Goal: Task Accomplishment & Management: Use online tool/utility

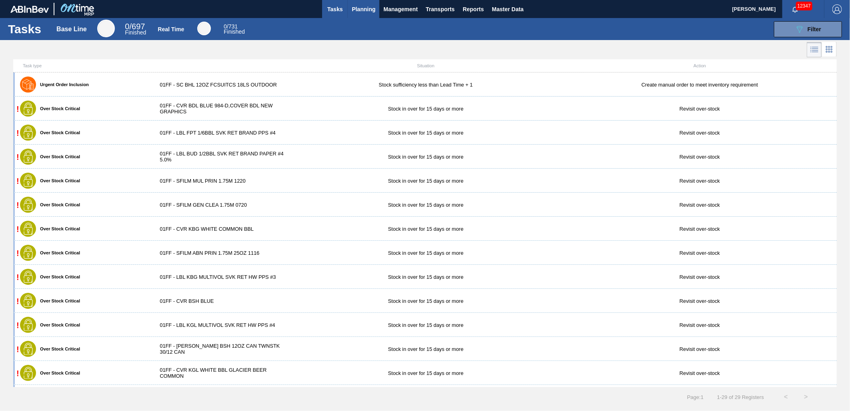
click at [357, 10] on span "Planning" at bounding box center [364, 9] width 24 height 10
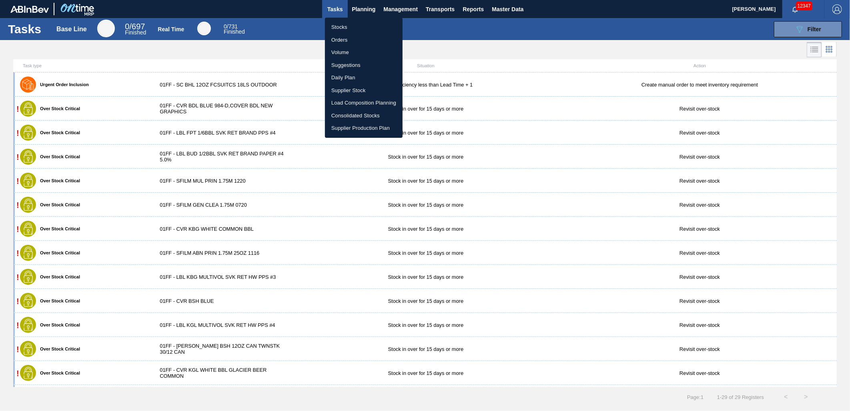
click at [355, 102] on li "Load Composition Planning" at bounding box center [364, 102] width 78 height 13
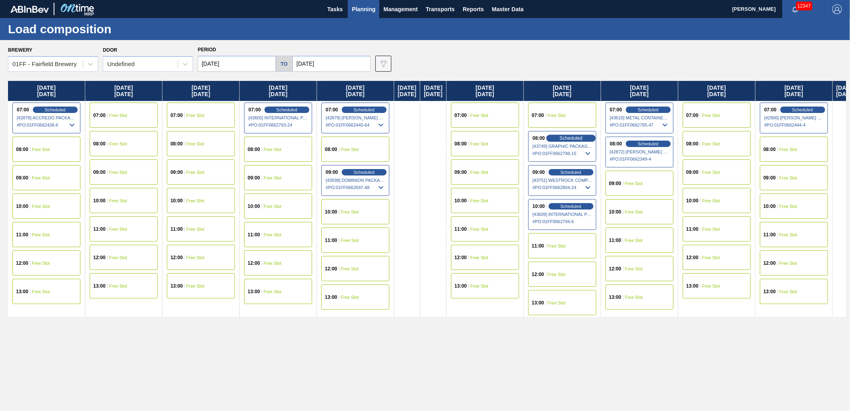
click at [582, 138] on span "Scheduled" at bounding box center [570, 137] width 23 height 5
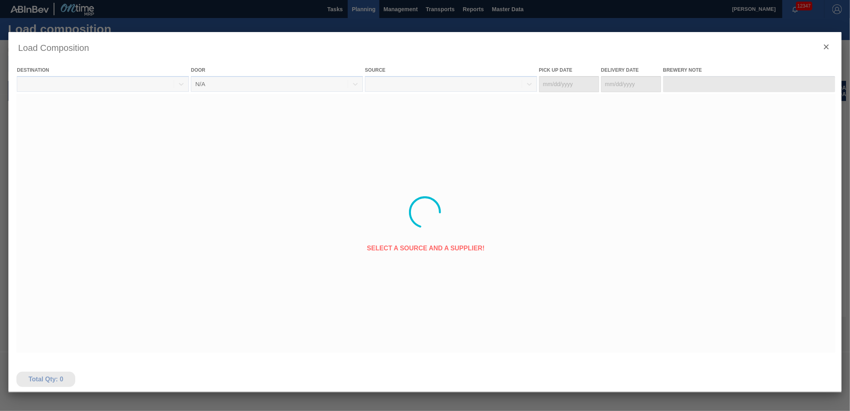
type Date "[DATE]"
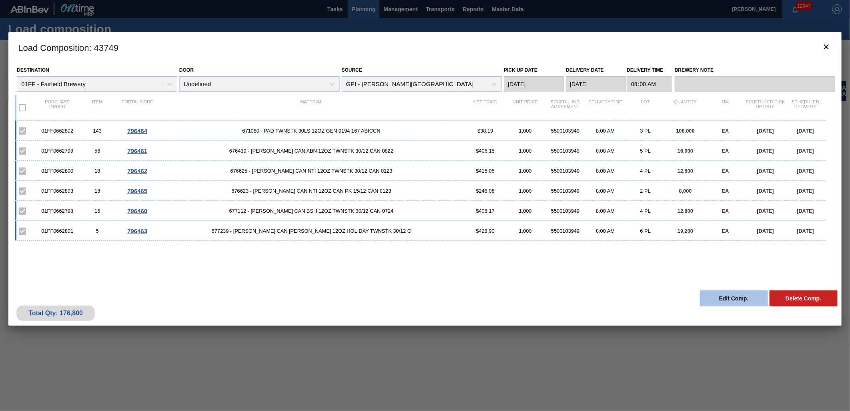
click at [715, 297] on button "Edit Comp." at bounding box center [734, 298] width 68 height 16
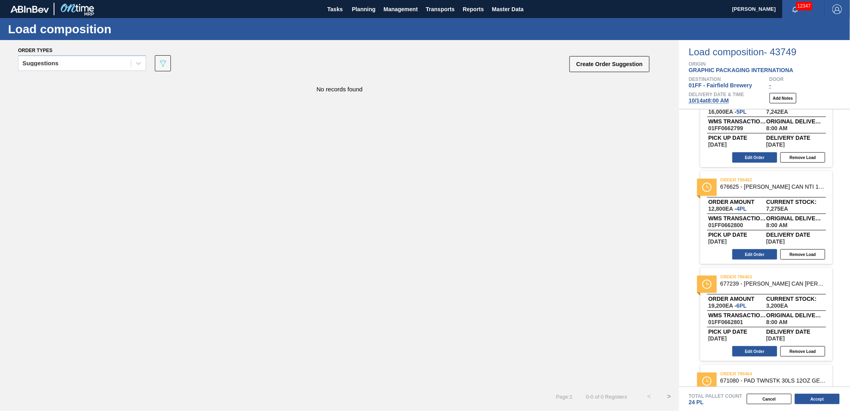
scroll to position [178, 0]
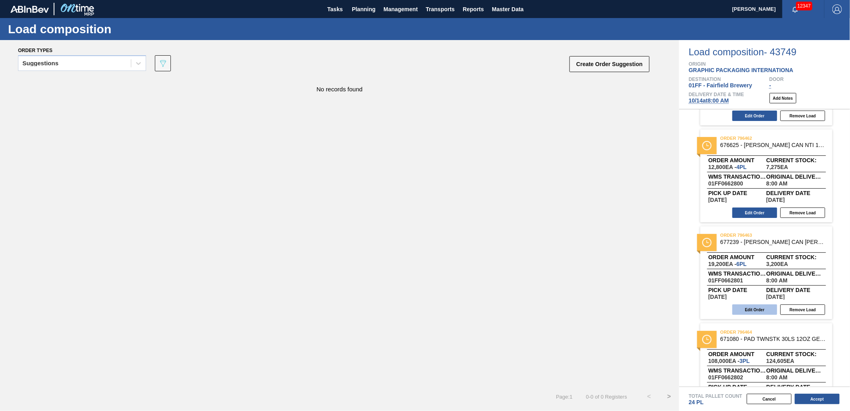
click at [747, 307] on button "Edit Order" at bounding box center [754, 309] width 45 height 10
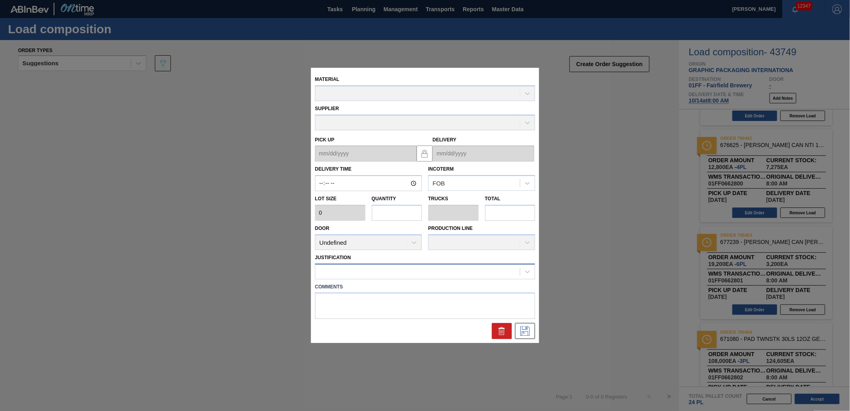
type input "08:00:00"
type input "3,200"
type input "6"
type input "0.231"
type input "19,200"
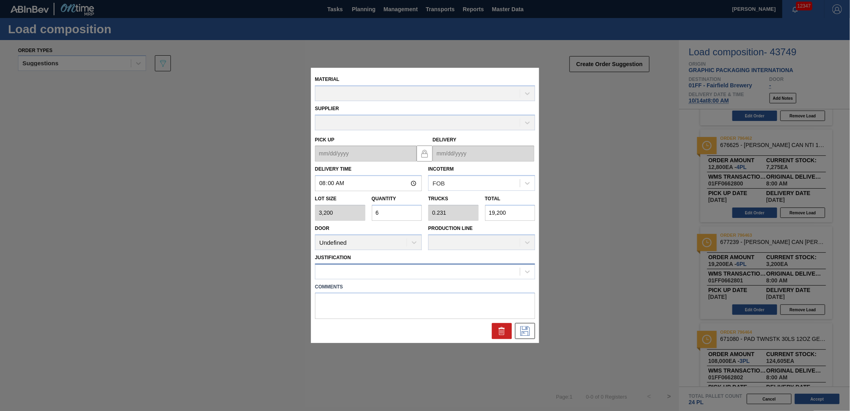
type up "[DATE]"
type input "[DATE]"
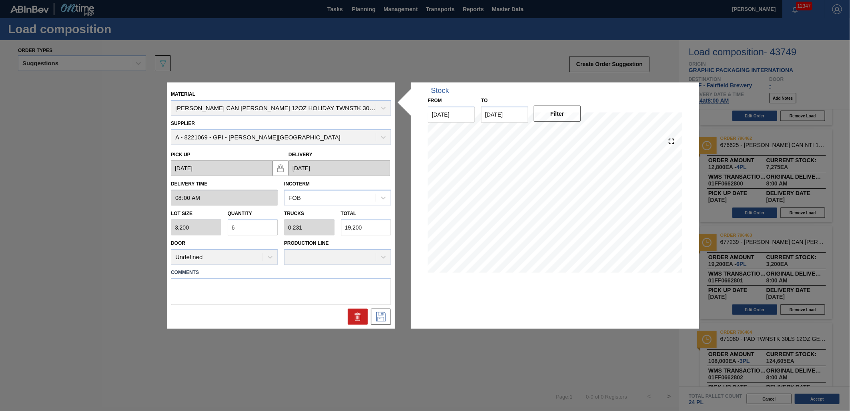
click at [373, 228] on input "19,200" at bounding box center [366, 227] width 50 height 16
type input "0.6"
type input "0.023"
type input "1,920"
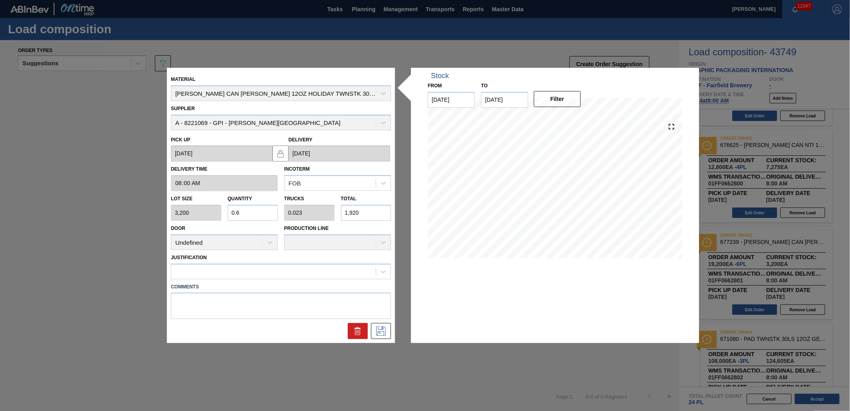
type input "0.06"
type input "0.002"
type input "192"
type input "0.006"
type input "0"
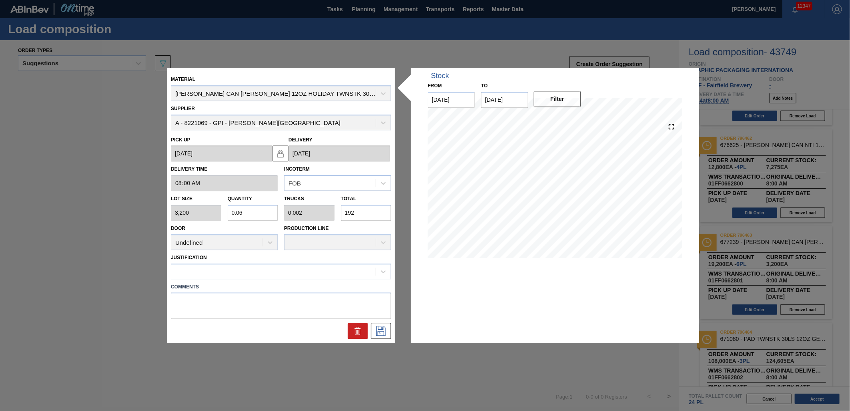
type input "19"
type input "0"
type input "1"
type input "0.004"
type input "14"
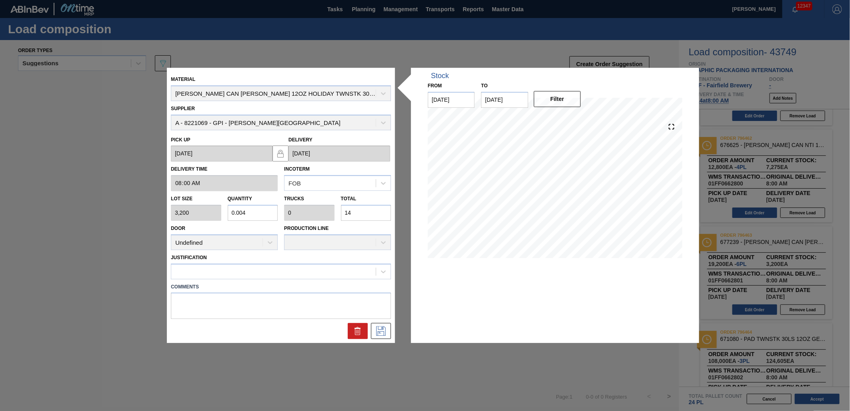
type input "0.046"
type input "0.002"
type input "148"
type input "0.463"
type input "0.018"
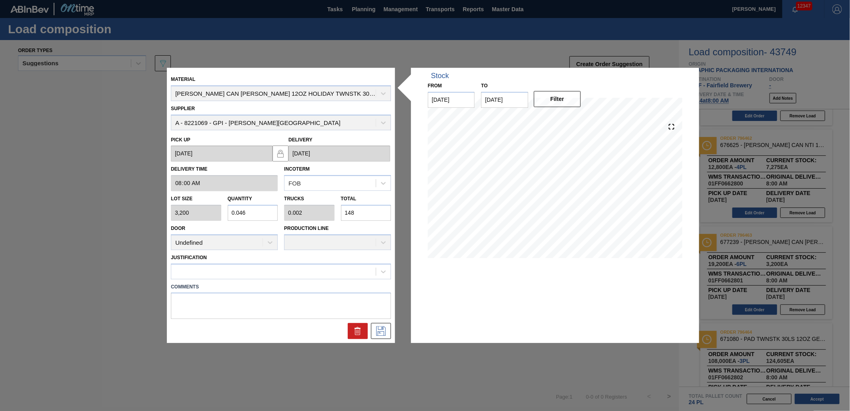
type input "1,480"
type input "4.625"
type input "0.178"
type input "14,800"
click at [379, 269] on icon at bounding box center [383, 271] width 8 height 8
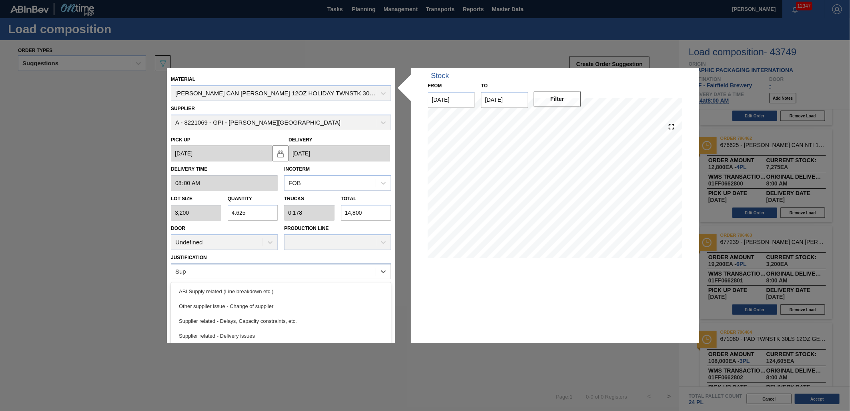
scroll to position [0, 0]
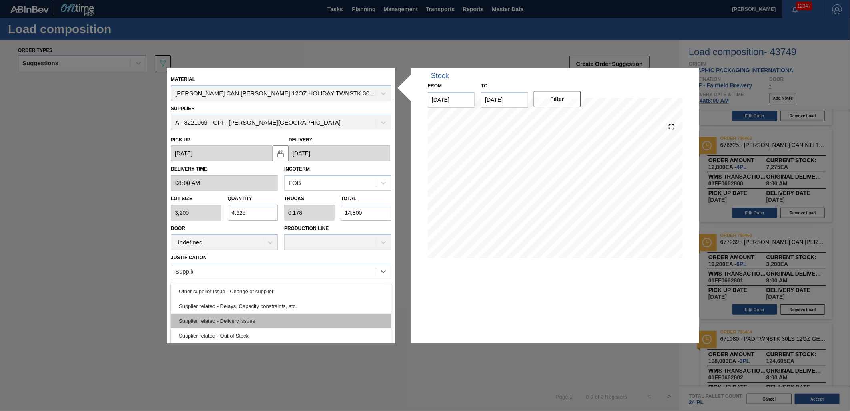
type input "Supplier"
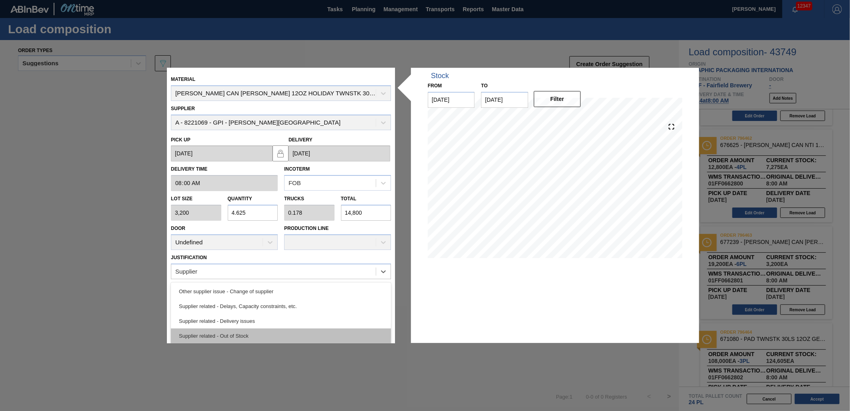
click at [286, 337] on div "Supplier related - Out of Stock" at bounding box center [281, 335] width 220 height 15
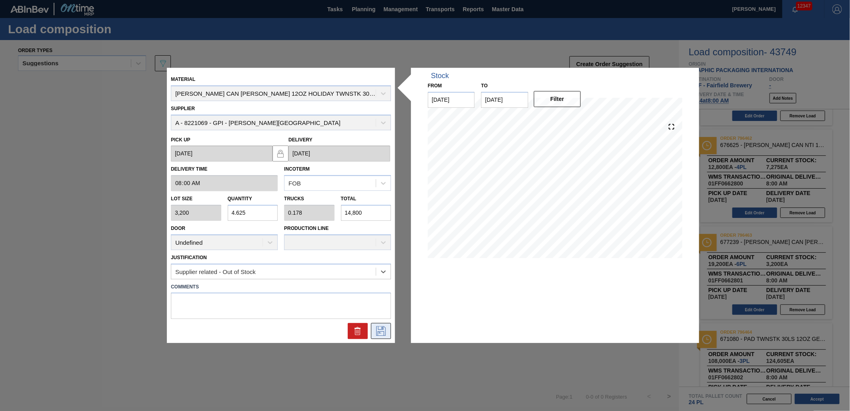
click at [389, 328] on button at bounding box center [381, 331] width 20 height 16
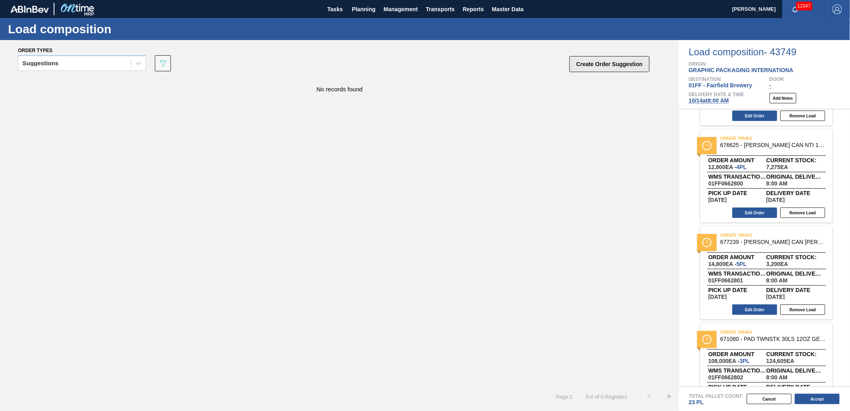
click at [597, 68] on button "Create Order Suggestion" at bounding box center [609, 64] width 80 height 16
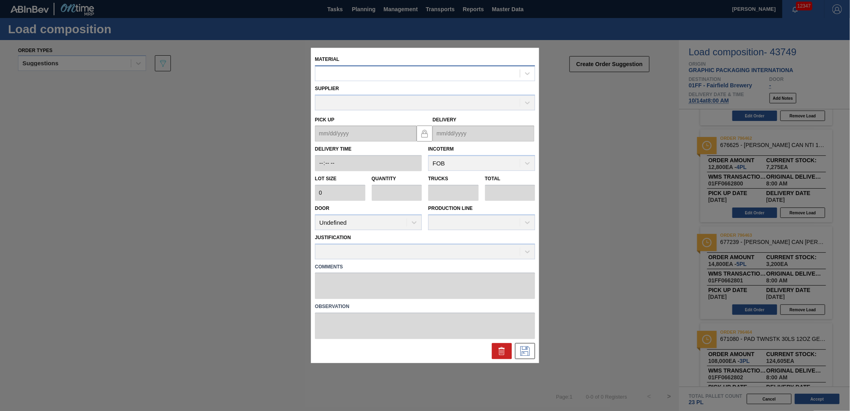
click at [333, 70] on div at bounding box center [417, 74] width 204 height 12
type input "677447"
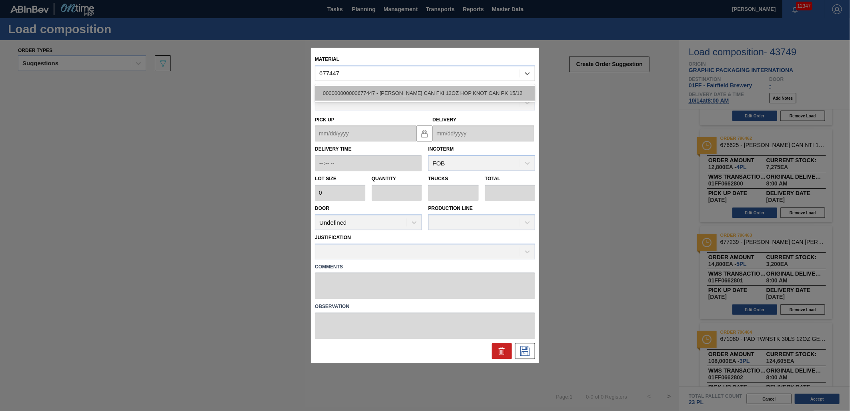
click at [361, 91] on div "000000000000677447 - [PERSON_NAME] CAN FKI 12OZ HOP KNOT CAN PK 15/12" at bounding box center [425, 93] width 220 height 15
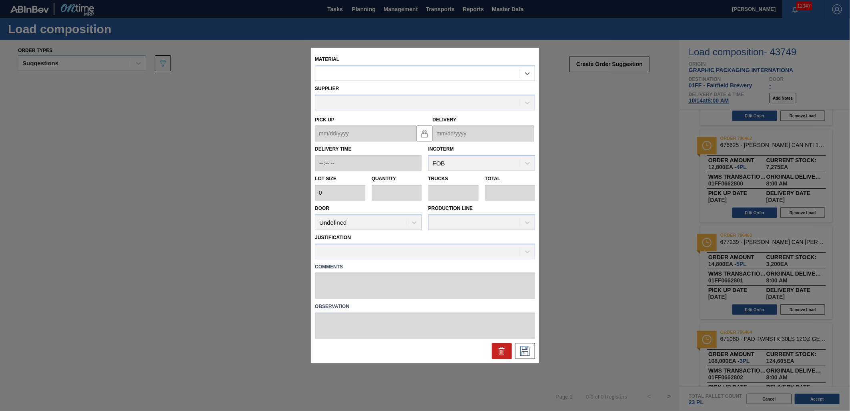
type input "4,000"
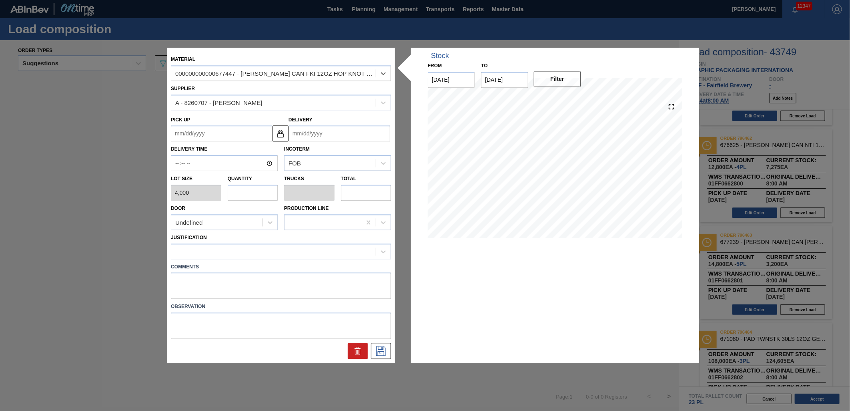
click at [385, 103] on icon at bounding box center [383, 102] width 8 height 8
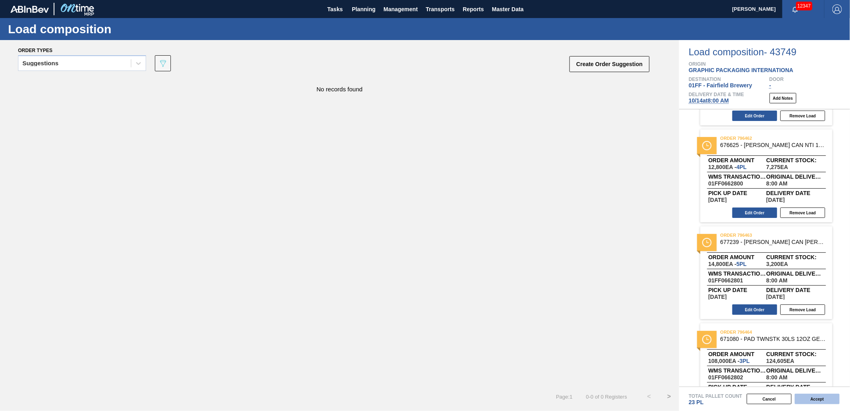
click at [811, 400] on button "Accept" at bounding box center [817, 398] width 45 height 10
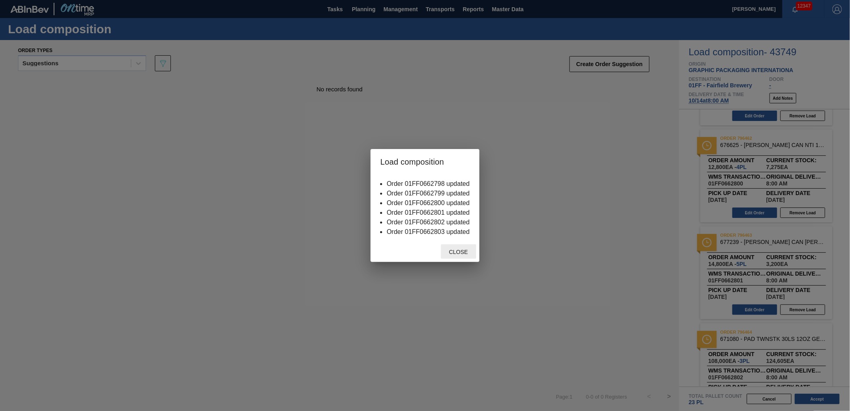
click at [457, 253] on span "Close" at bounding box center [459, 252] width 32 height 6
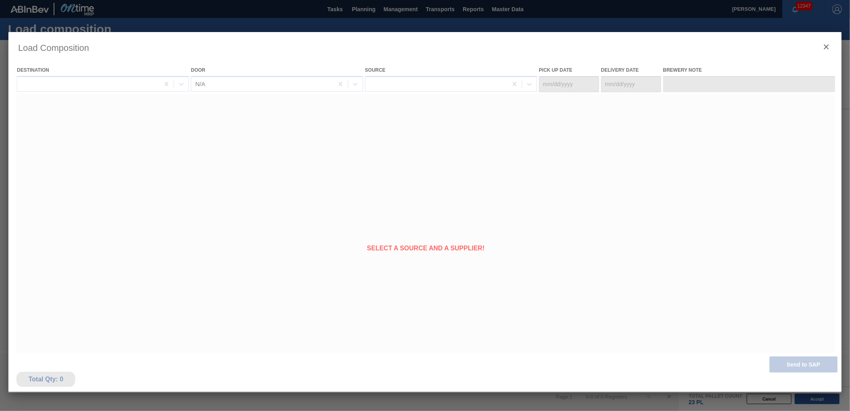
type Date "[DATE]"
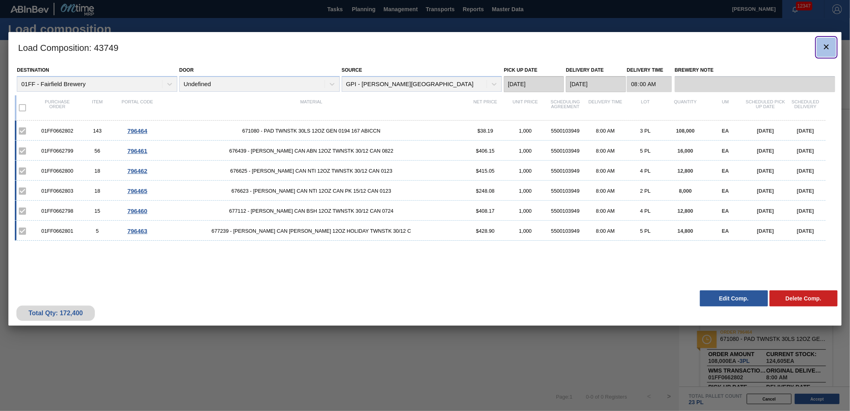
click at [827, 47] on icon "botão de ícone" at bounding box center [826, 46] width 5 height 5
